Goal: Navigation & Orientation: Find specific page/section

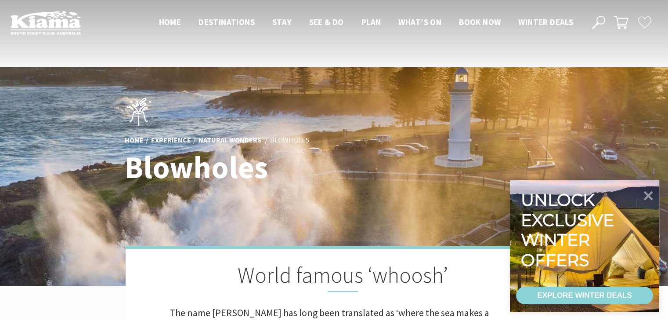
scroll to position [179, 0]
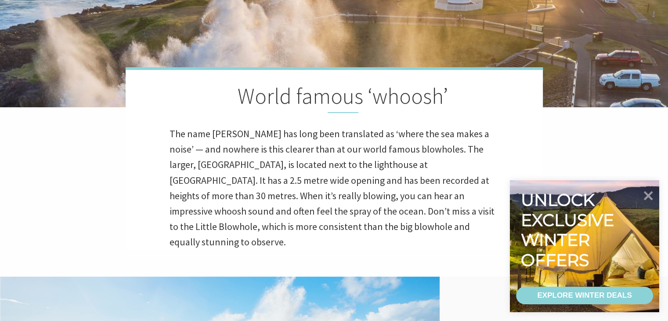
click at [229, 116] on div "World famous ‘whoosh’ The name [PERSON_NAME] has long been translated as ‘where…" at bounding box center [334, 158] width 417 height 183
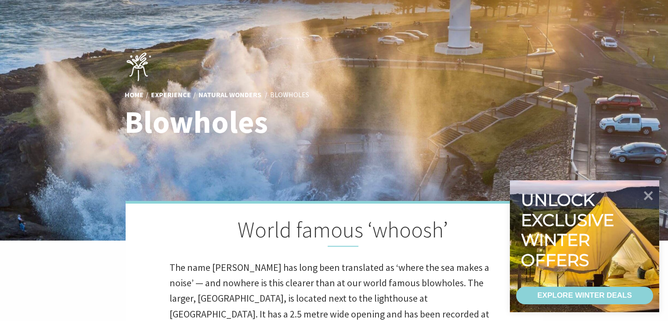
scroll to position [0, 0]
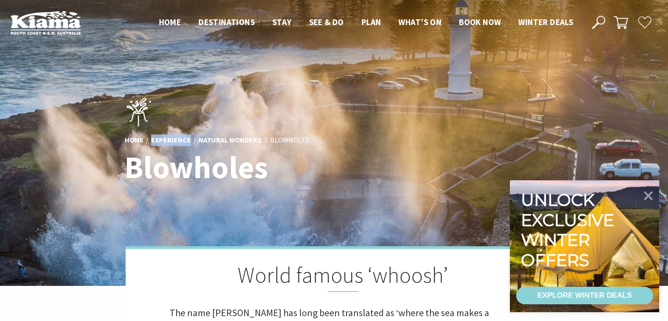
drag, startPoint x: 155, startPoint y: 132, endPoint x: 204, endPoint y: 134, distance: 49.3
click at [204, 134] on div "Home Experience Natural Wonders Blowholes Blowholes" at bounding box center [334, 142] width 426 height 111
drag, startPoint x: 124, startPoint y: 141, endPoint x: 328, endPoint y: 132, distance: 204.5
click at [328, 132] on div "Home Experience Natural Wonders Blowholes Blowholes" at bounding box center [334, 142] width 426 height 111
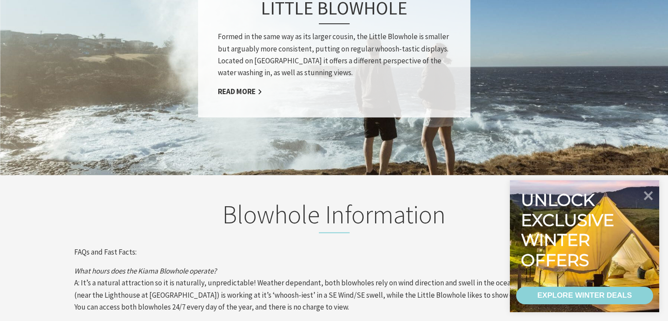
scroll to position [785, 0]
click at [648, 192] on icon at bounding box center [649, 195] width 11 height 11
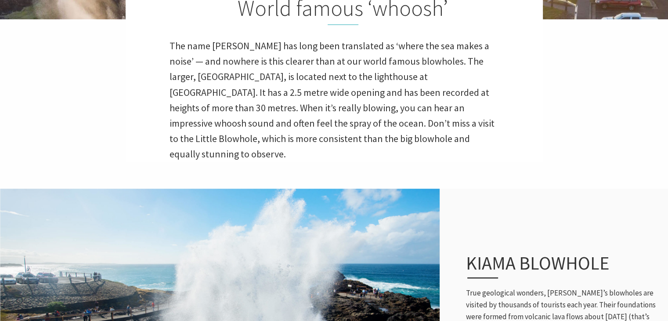
scroll to position [0, 0]
